Goal: Task Accomplishment & Management: Manage account settings

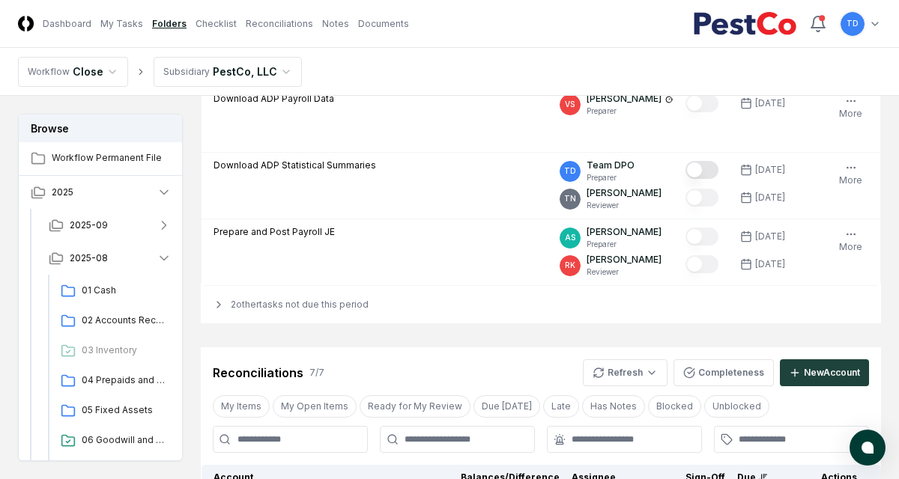
scroll to position [216, 0]
click at [117, 21] on link "My Tasks" at bounding box center [121, 23] width 43 height 13
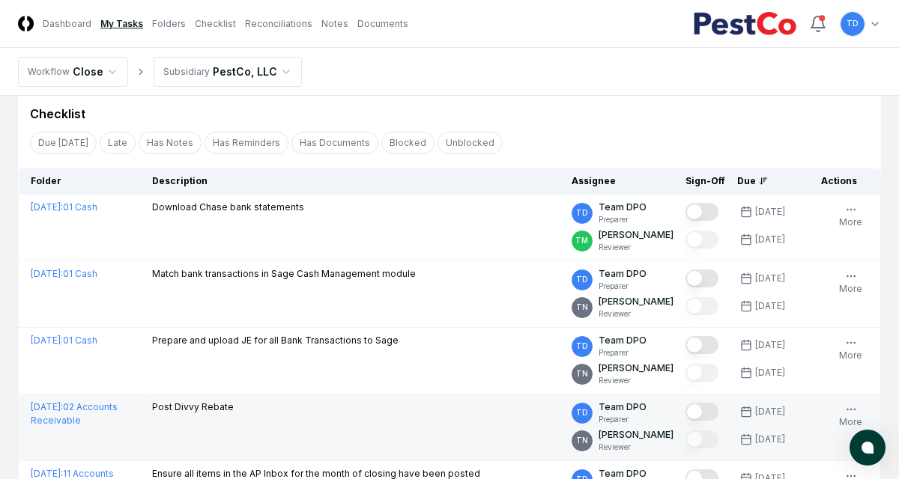
scroll to position [52, 0]
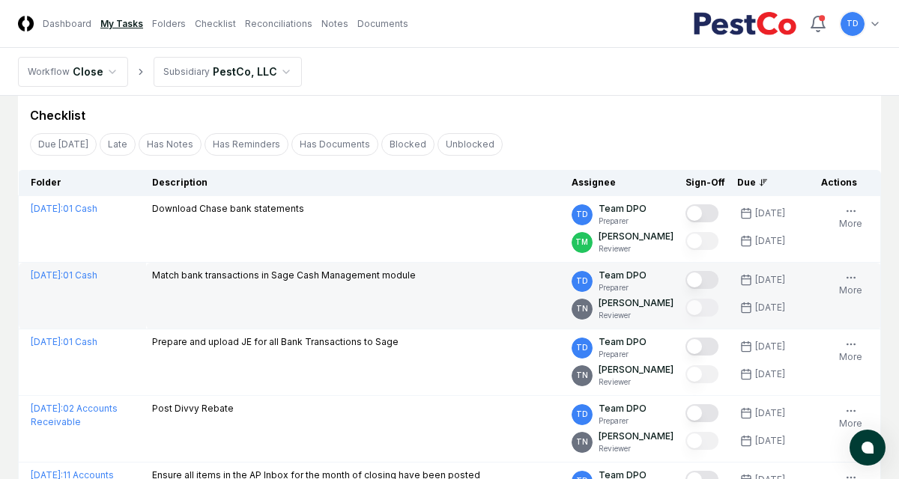
click at [138, 296] on td "[DATE] : 01 Cash" at bounding box center [82, 296] width 127 height 67
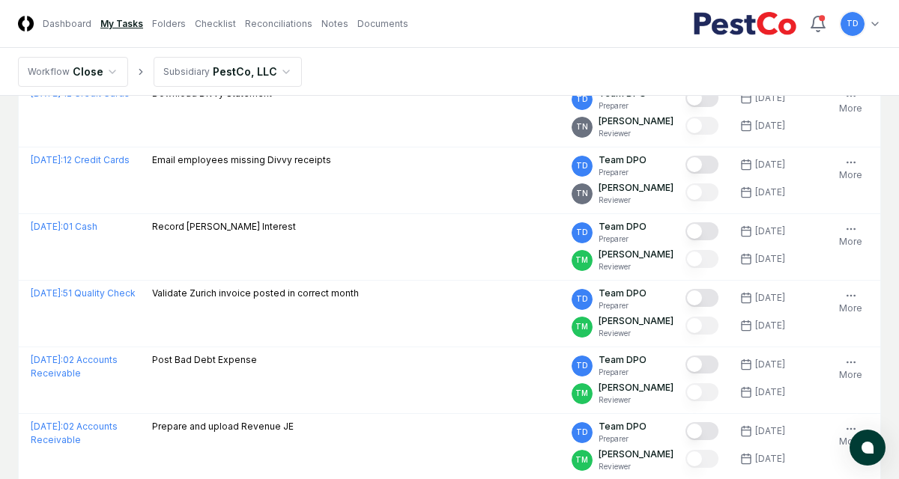
scroll to position [492, 0]
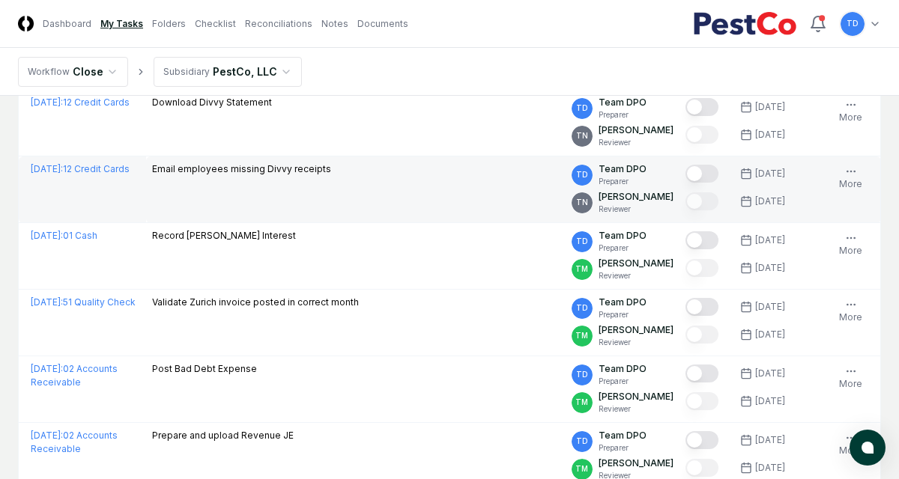
click at [677, 172] on button "Mark complete" at bounding box center [701, 174] width 33 height 18
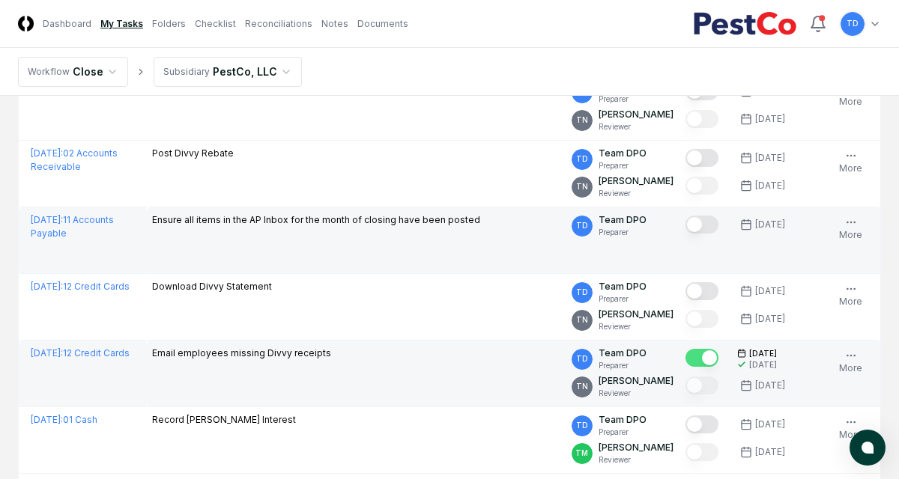
scroll to position [0, 0]
